Goal: Task Accomplishment & Management: Manage account settings

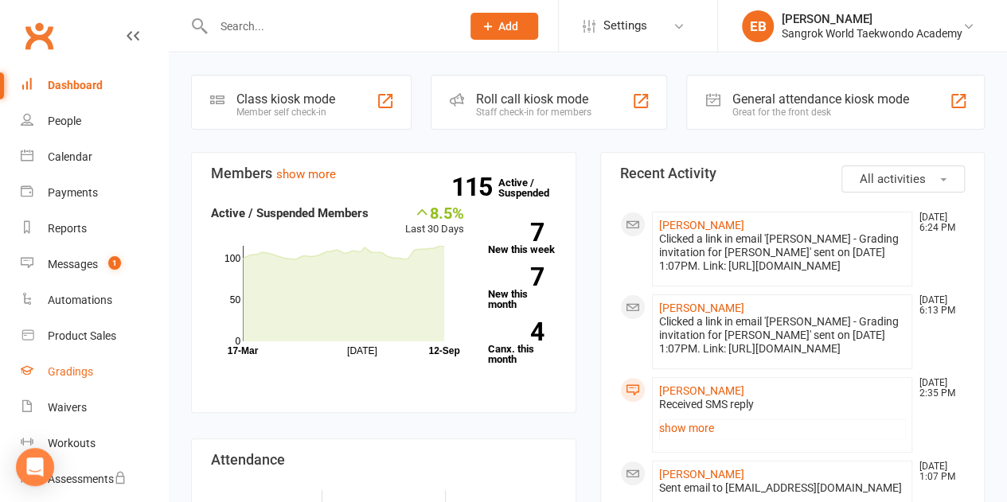
click at [50, 369] on div "Gradings" at bounding box center [70, 371] width 45 height 13
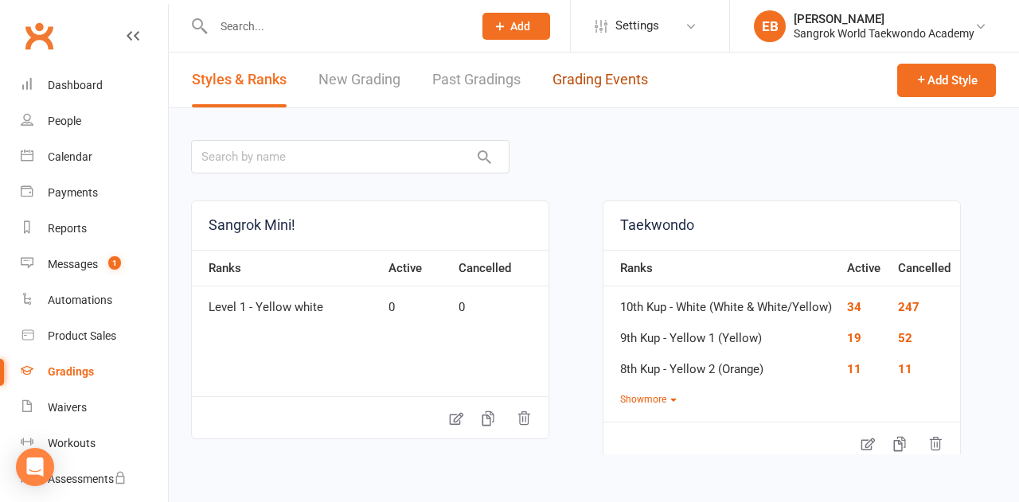
click at [592, 70] on link "Grading Events" at bounding box center [600, 80] width 96 height 55
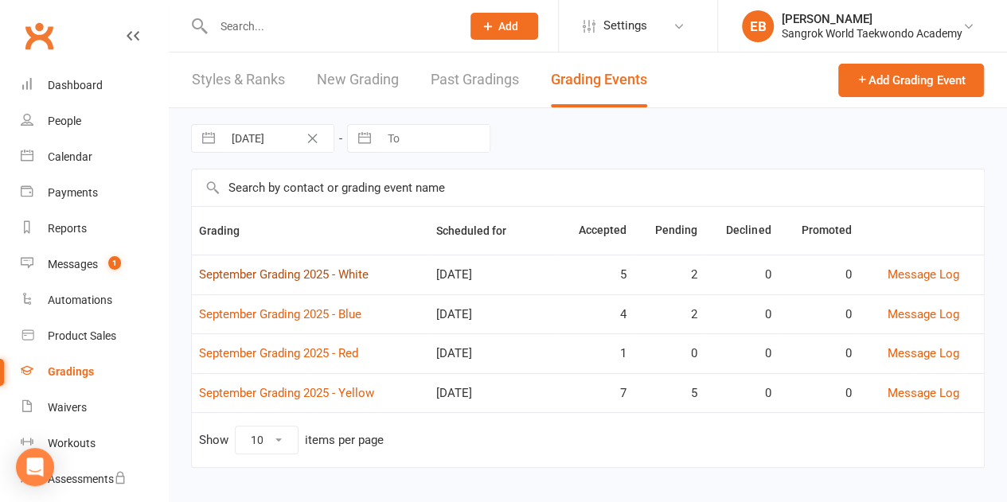
click at [243, 273] on link "September Grading 2025 - White" at bounding box center [284, 274] width 170 height 14
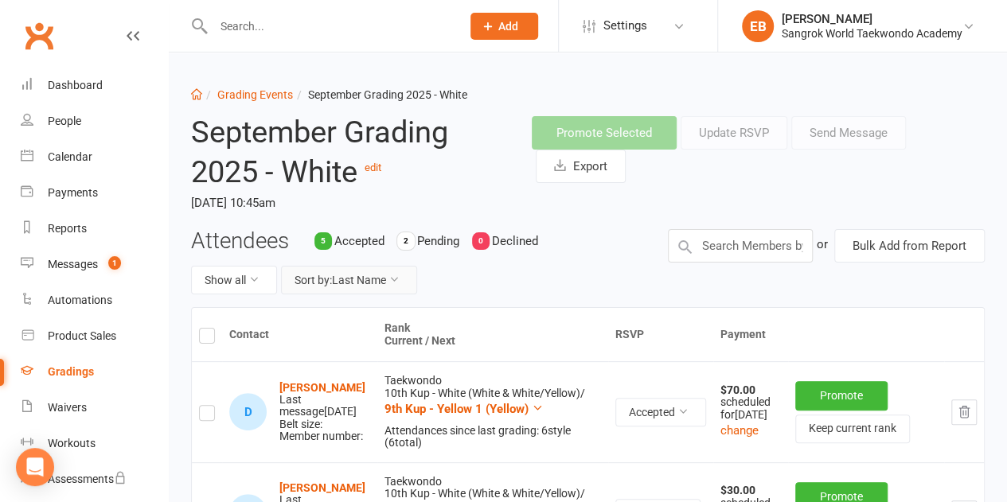
click at [387, 279] on button "Sort by: Last Name" at bounding box center [349, 280] width 136 height 29
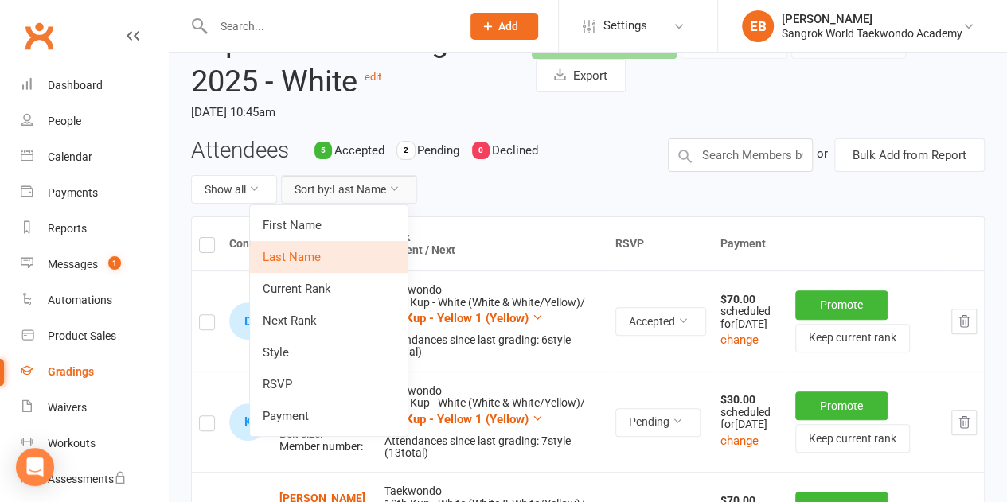
scroll to position [93, 0]
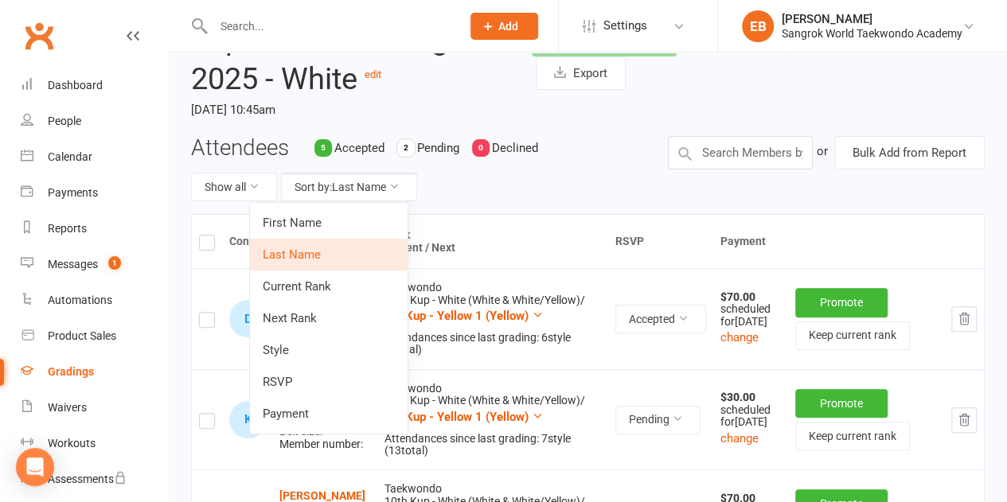
click at [344, 369] on link "RSVP" at bounding box center [329, 382] width 158 height 32
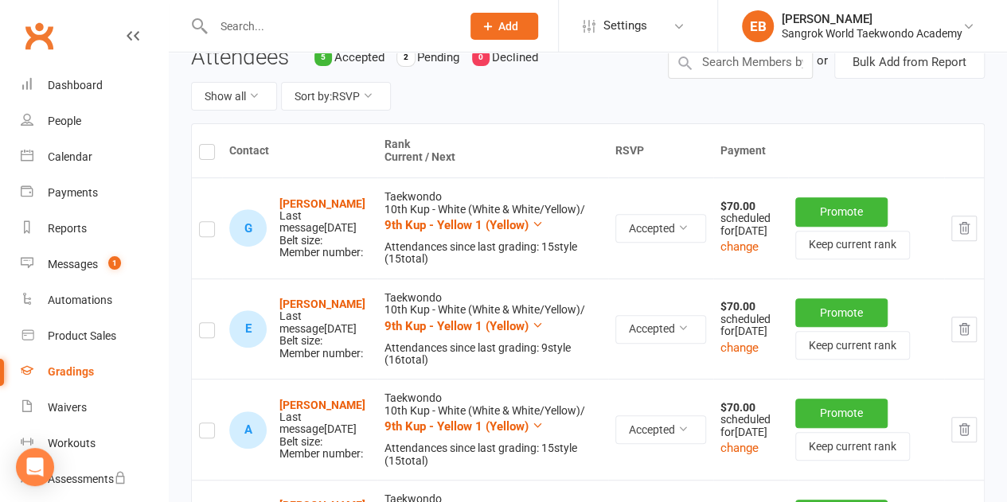
scroll to position [0, 0]
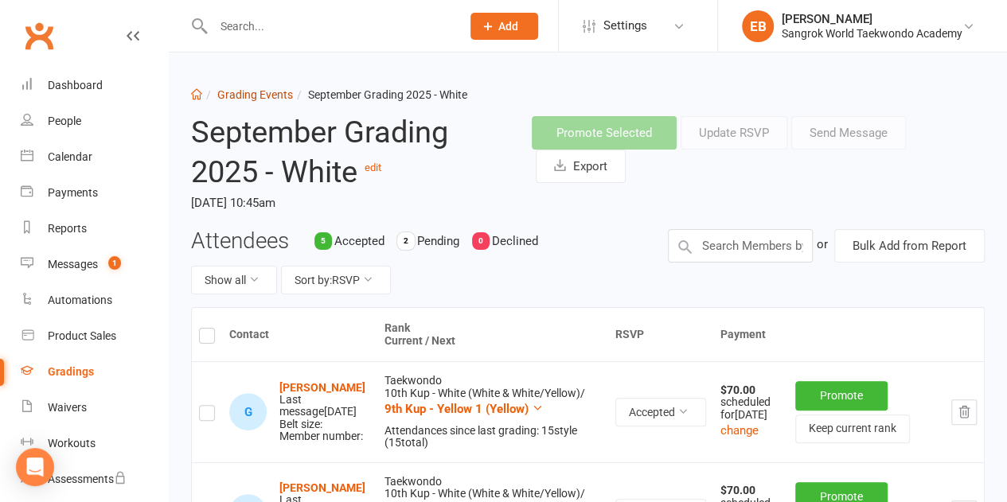
click at [245, 93] on link "Grading Events" at bounding box center [255, 94] width 76 height 13
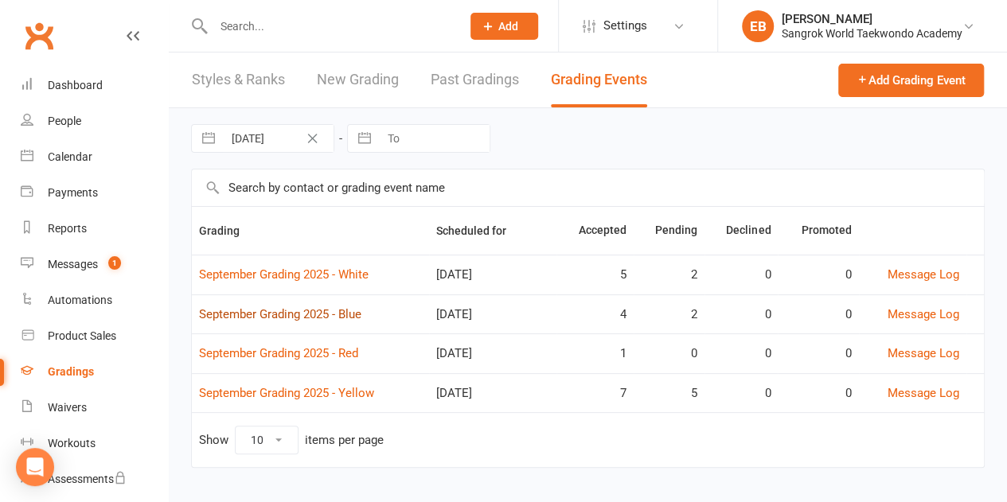
click at [283, 314] on link "September Grading 2025 - Blue" at bounding box center [280, 314] width 162 height 14
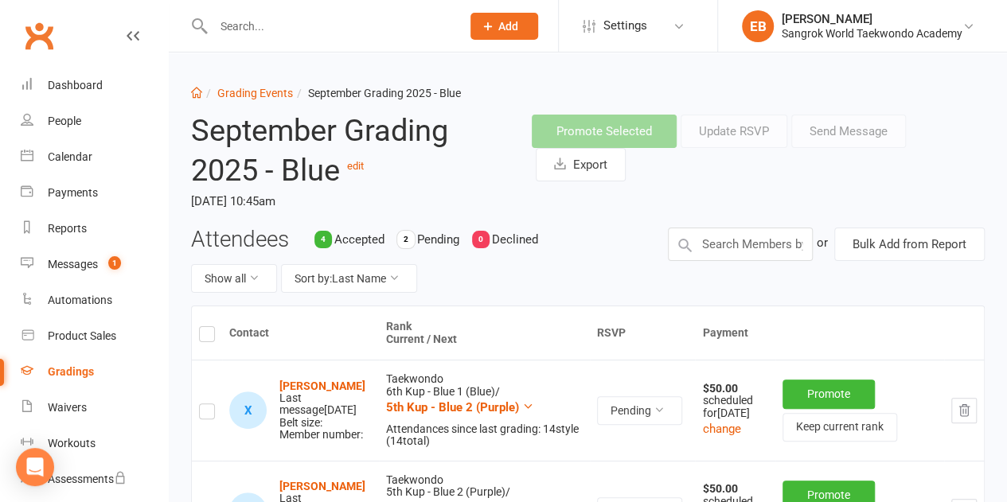
scroll to position [1, 0]
click at [236, 92] on link "Grading Events" at bounding box center [255, 94] width 76 height 13
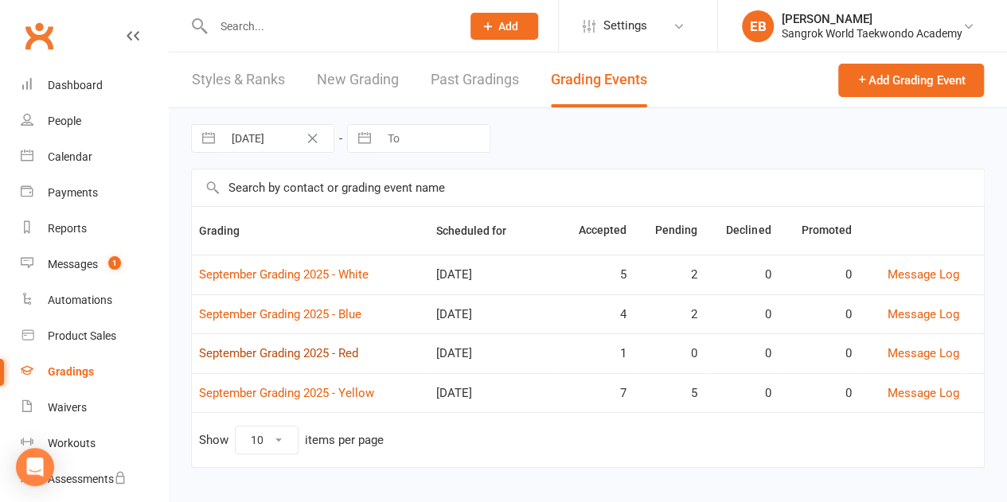
click at [286, 354] on link "September Grading 2025 - Red" at bounding box center [278, 353] width 159 height 14
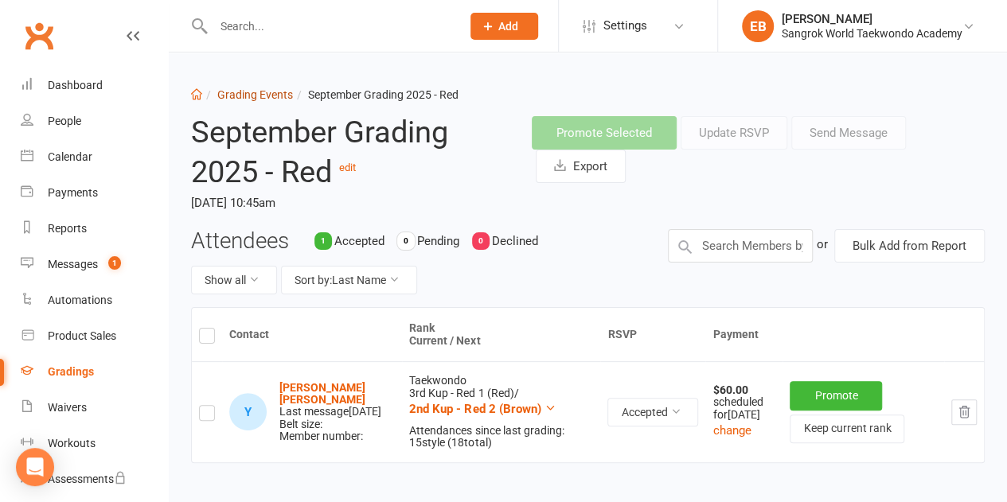
click at [259, 93] on link "Grading Events" at bounding box center [255, 94] width 76 height 13
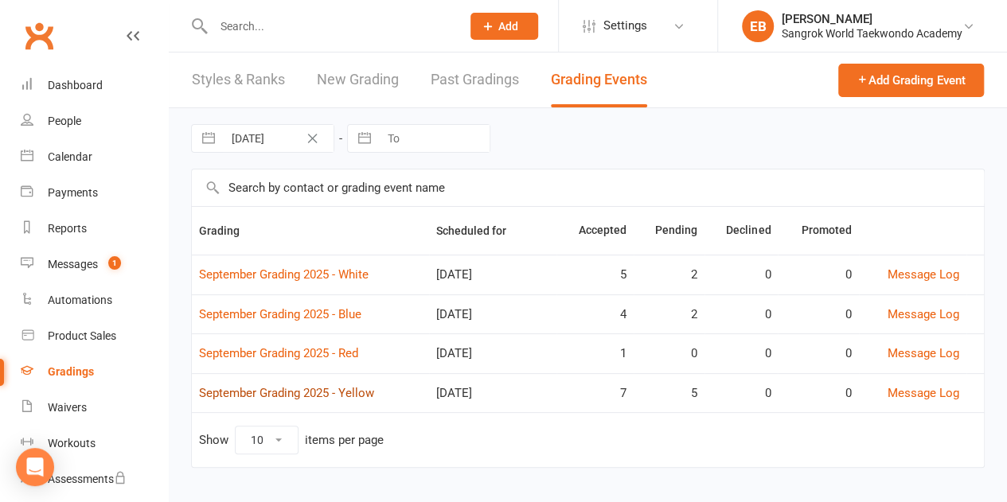
click at [249, 391] on link "September Grading 2025 - Yellow" at bounding box center [286, 393] width 175 height 14
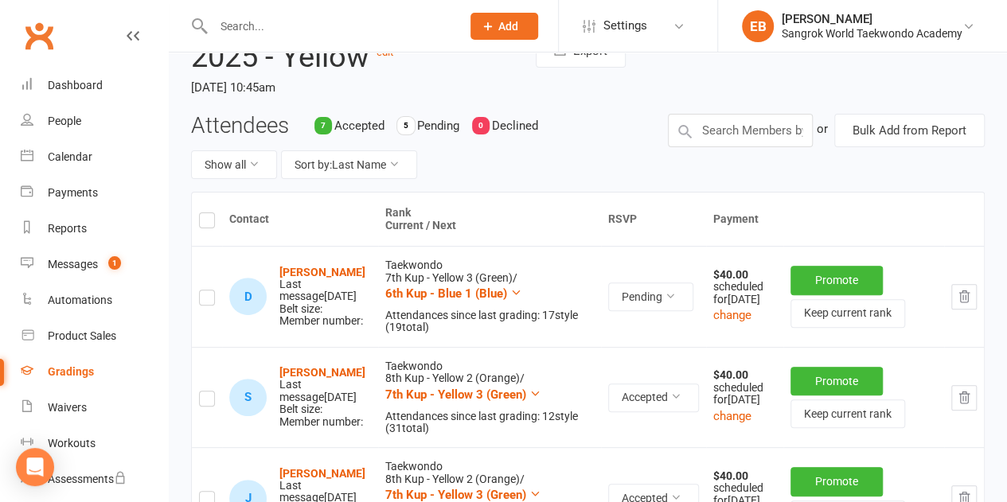
scroll to position [115, 0]
click at [400, 163] on icon at bounding box center [394, 164] width 11 height 11
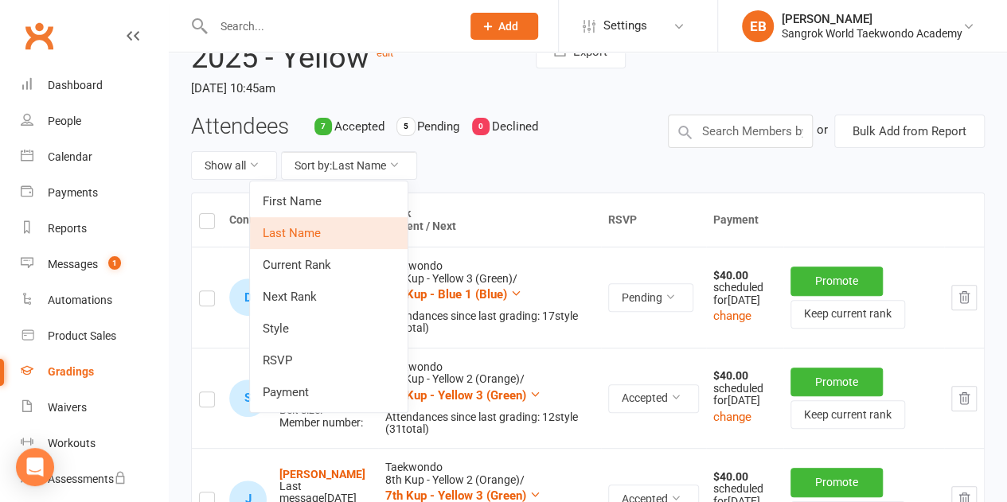
click at [319, 365] on link "RSVP" at bounding box center [329, 361] width 158 height 32
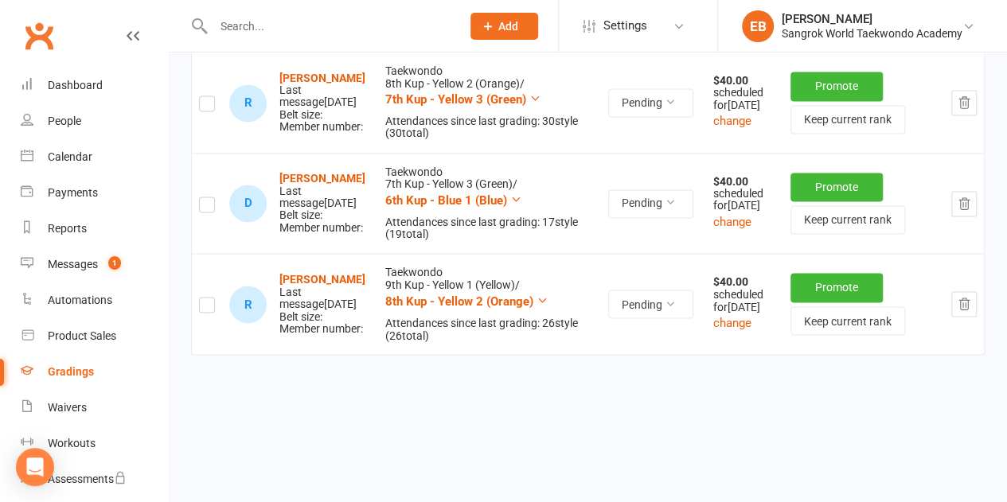
scroll to position [1225, 0]
